Goal: Use online tool/utility: Utilize a website feature to perform a specific function

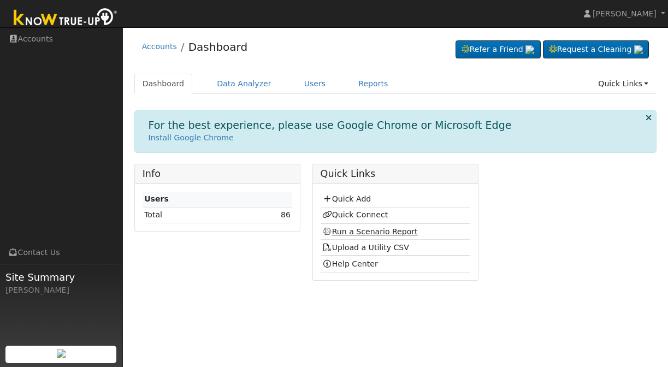
click at [336, 230] on link "Run a Scenario Report" at bounding box center [370, 231] width 96 height 9
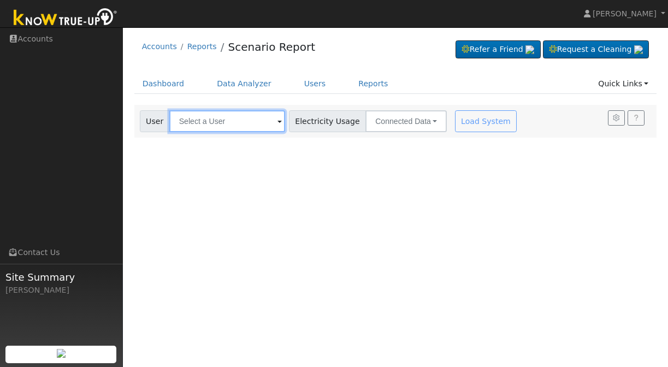
click at [200, 121] on input "text" at bounding box center [227, 121] width 116 height 22
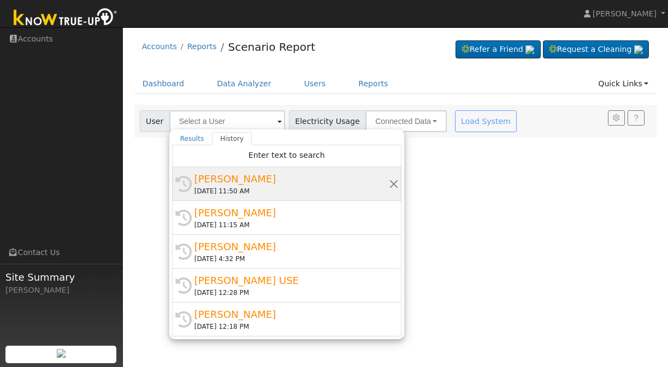
click at [228, 183] on div "[PERSON_NAME]" at bounding box center [291, 178] width 194 height 15
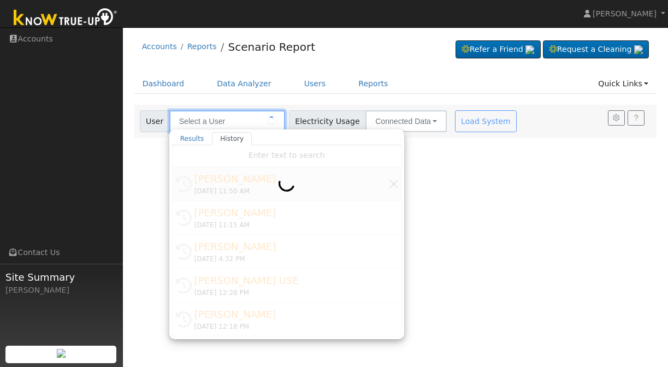
type input "[PERSON_NAME]"
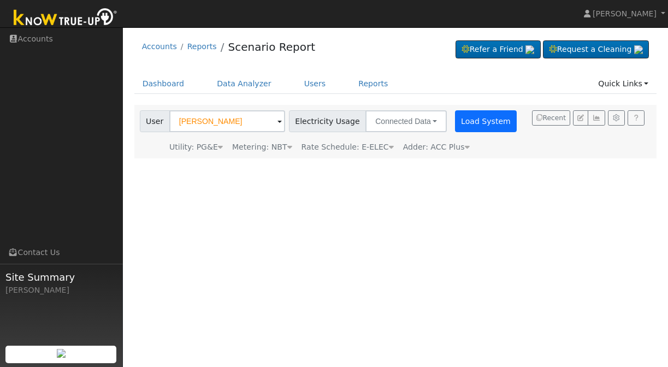
click at [461, 118] on button "Load System" at bounding box center [486, 121] width 62 height 22
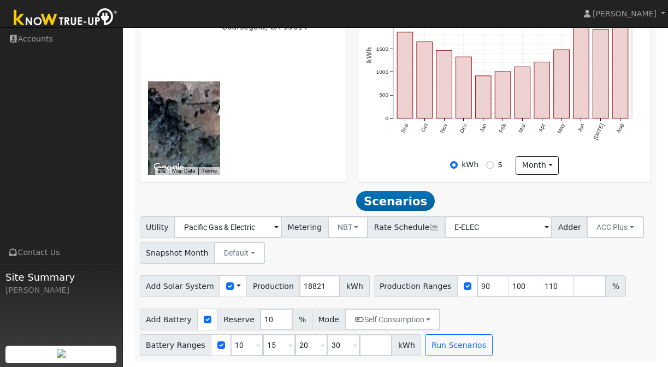
scroll to position [358, 0]
click at [371, 349] on input "number" at bounding box center [375, 345] width 33 height 22
type input "40"
click at [573, 289] on input "number" at bounding box center [589, 286] width 33 height 22
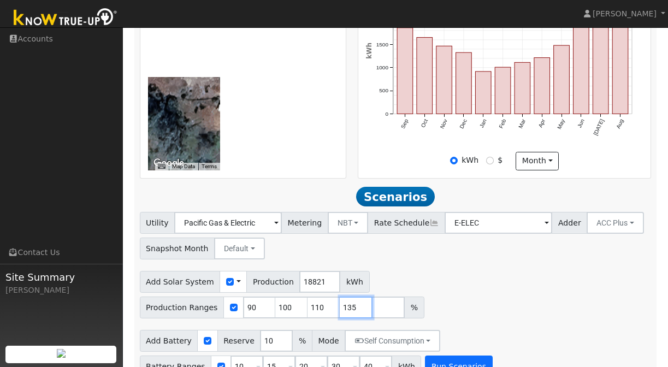
type input "135"
click at [464, 355] on button "Run Scenarios" at bounding box center [458, 366] width 67 height 22
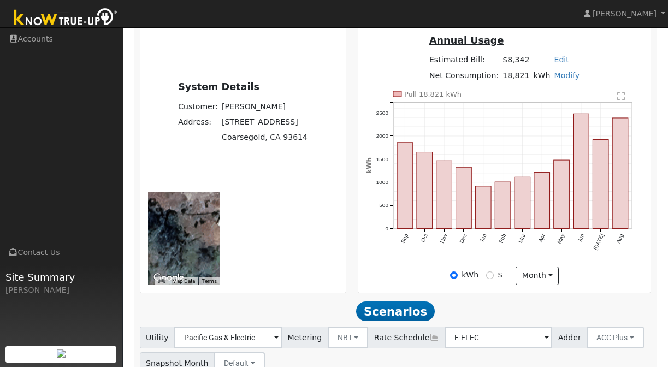
scroll to position [239, 0]
